Goal: Information Seeking & Learning: Learn about a topic

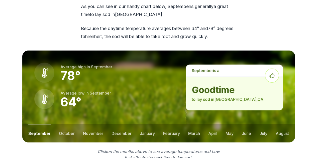
scroll to position [644, 0]
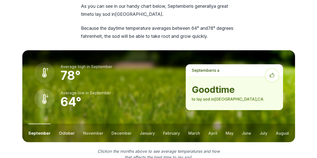
click at [69, 124] on button "october" at bounding box center [67, 133] width 16 height 19
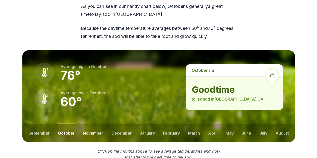
click at [93, 124] on button "november" at bounding box center [93, 133] width 20 height 19
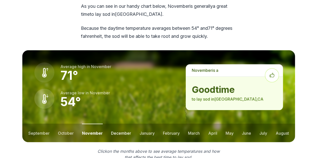
click at [117, 124] on button "december" at bounding box center [121, 133] width 20 height 19
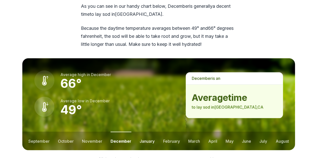
click at [140, 132] on button "january" at bounding box center [146, 141] width 15 height 19
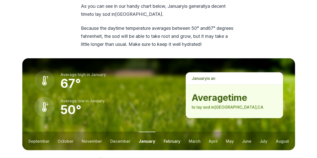
click at [169, 132] on button "february" at bounding box center [171, 141] width 17 height 19
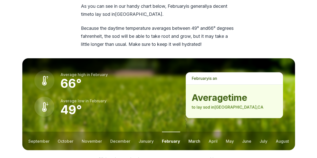
click at [194, 132] on button "march" at bounding box center [194, 141] width 12 height 19
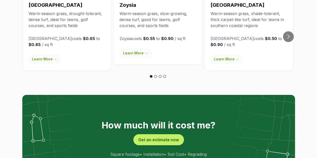
scroll to position [910, 0]
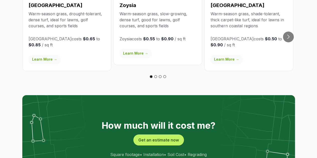
click at [231, 55] on link "Learn More →" at bounding box center [226, 59] width 32 height 9
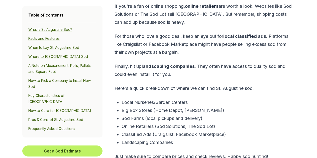
scroll to position [1770, 0]
